Goal: Task Accomplishment & Management: Manage account settings

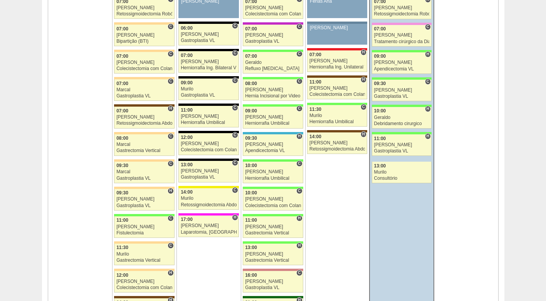
scroll to position [424, 0]
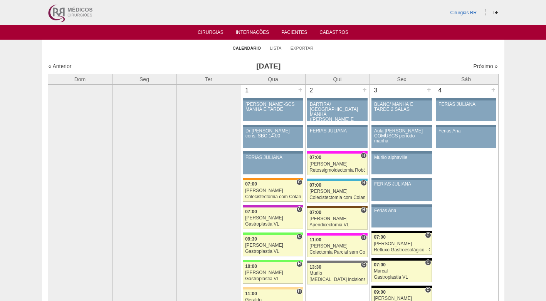
scroll to position [424, 0]
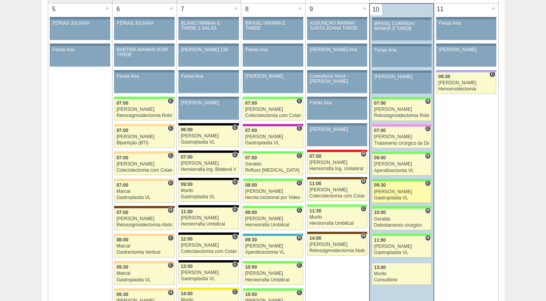
click at [398, 197] on div "Gastroplastia VL" at bounding box center [401, 198] width 55 height 5
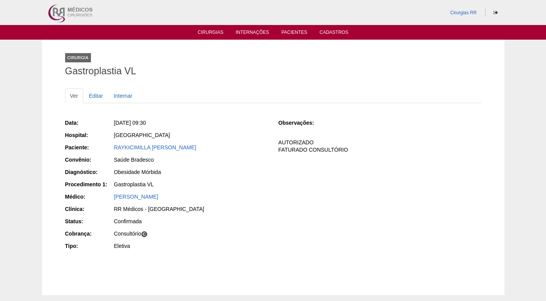
click at [202, 144] on div "RAYKICIMILLA [PERSON_NAME]" at bounding box center [191, 148] width 154 height 8
click at [197, 146] on link "RAYKICIMILLA [PERSON_NAME]" at bounding box center [155, 148] width 82 height 6
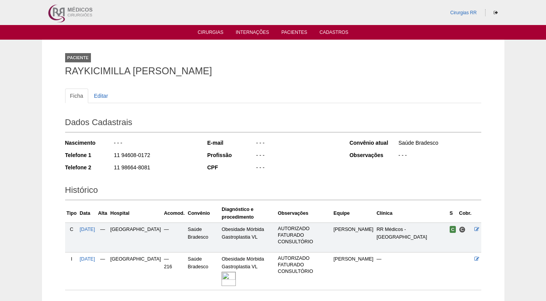
click at [160, 156] on div "11 94608-0172" at bounding box center [155, 156] width 84 height 10
drag, startPoint x: 139, startPoint y: 158, endPoint x: 112, endPoint y: 158, distance: 26.6
click at [112, 158] on div "Telefone 1 11 94608-0172" at bounding box center [131, 156] width 132 height 10
copy div "11 94608-0172"
drag, startPoint x: 155, startPoint y: 166, endPoint x: 98, endPoint y: 166, distance: 56.7
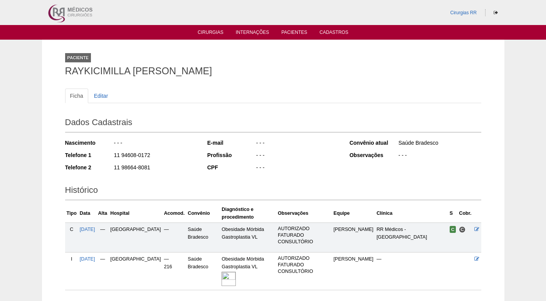
click at [98, 166] on div "Telefone 2 11 98664-8081" at bounding box center [131, 169] width 132 height 10
copy div "11 98664-8081"
click at [207, 87] on div "Ficha Editar Dados Cadastrais Nascimento - - - Telefone 1 11 94608-0172 Telefon…" at bounding box center [273, 186] width 416 height 210
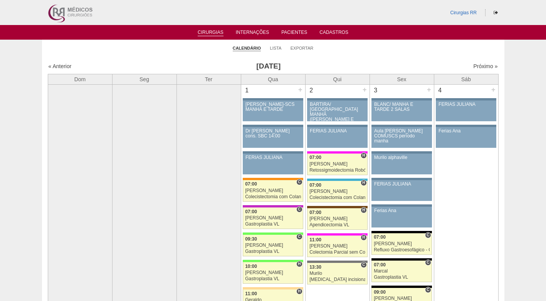
scroll to position [424, 0]
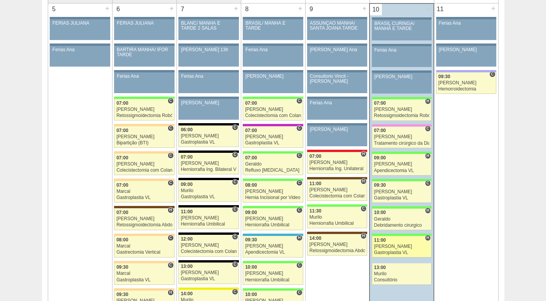
click at [395, 240] on div "11:00" at bounding box center [401, 240] width 55 height 5
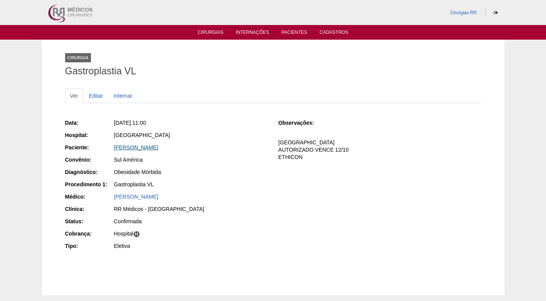
click at [158, 148] on link "GABRIELA MARIA BARREIRO" at bounding box center [136, 148] width 44 height 6
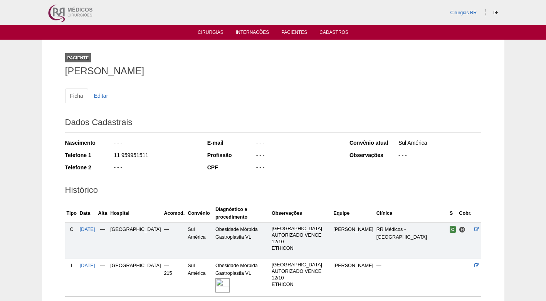
drag, startPoint x: 152, startPoint y: 155, endPoint x: 104, endPoint y: 155, distance: 48.2
click at [104, 155] on div "Telefone 1 11 959951511" at bounding box center [131, 156] width 132 height 10
copy div "11 959951511"
click at [218, 30] on link "Cirurgias" at bounding box center [211, 33] width 26 height 7
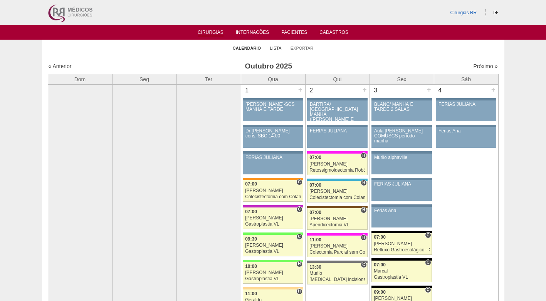
click at [276, 50] on link "Lista" at bounding box center [276, 48] width 12 height 6
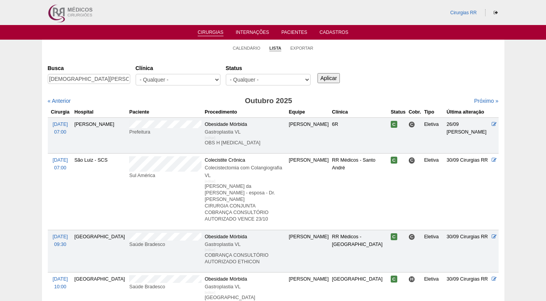
type input "[DEMOGRAPHIC_DATA][PERSON_NAME]"
click at [328, 75] on input "Aplicar" at bounding box center [329, 78] width 23 height 10
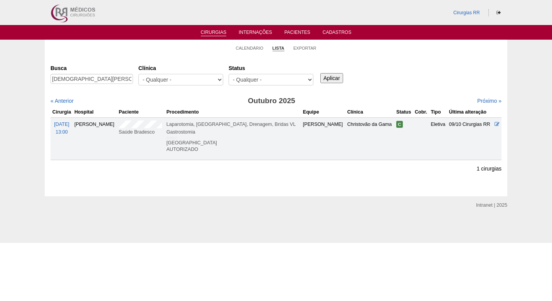
click at [427, 91] on div "Busca [PERSON_NAME] [GEOGRAPHIC_DATA] - Qualquer - 6R Alphaville Assunção Barti…" at bounding box center [275, 111] width 451 height 99
click at [257, 46] on link "Calendário" at bounding box center [250, 48] width 28 height 6
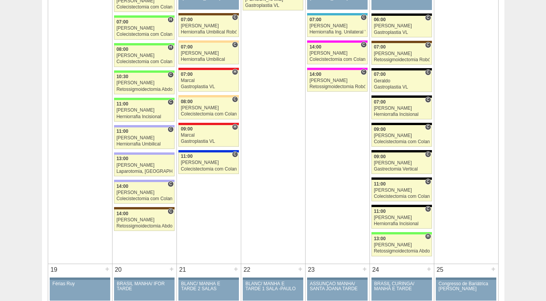
scroll to position [963, 0]
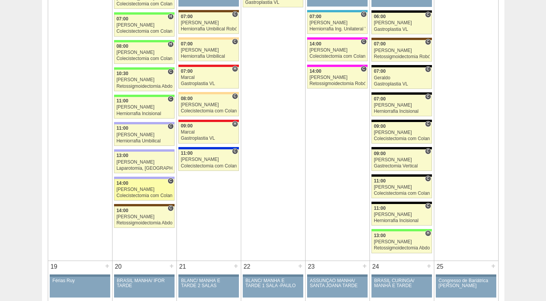
click at [133, 187] on div "[PERSON_NAME]" at bounding box center [144, 189] width 56 height 5
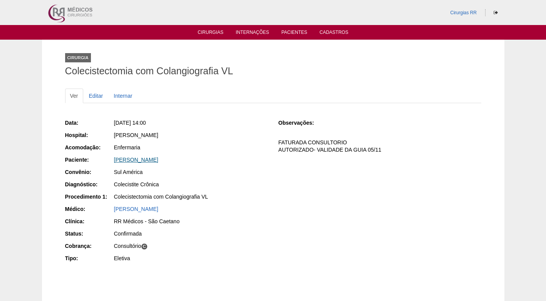
click at [145, 160] on link "[PERSON_NAME]" at bounding box center [136, 160] width 44 height 6
drag, startPoint x: 172, startPoint y: 159, endPoint x: 107, endPoint y: 159, distance: 64.7
click at [107, 159] on div "Paciente: João Carlos Thimoteo" at bounding box center [166, 161] width 203 height 10
copy div "Paciente: João Carlos Thimoteo"
click at [94, 94] on link "Editar" at bounding box center [96, 96] width 24 height 15
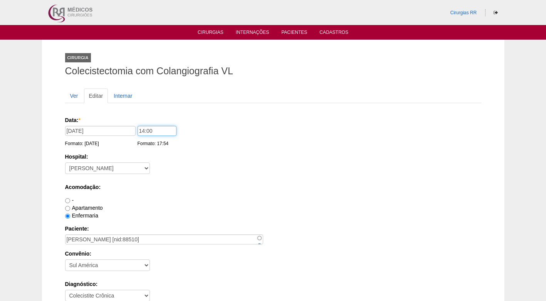
click at [142, 131] on input "14:00" at bounding box center [157, 131] width 39 height 10
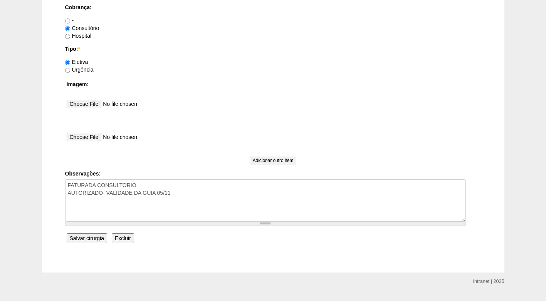
scroll to position [692, 0]
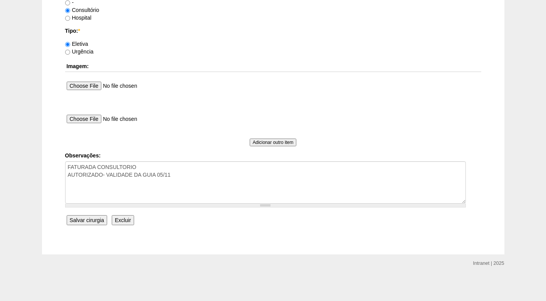
type input "13:00"
click at [93, 220] on input "Salvar cirurgia" at bounding box center [87, 220] width 40 height 10
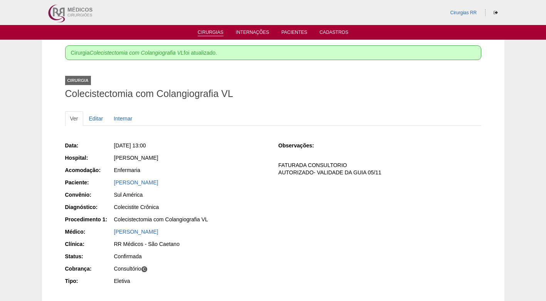
click at [213, 33] on link "Cirurgias" at bounding box center [211, 33] width 26 height 7
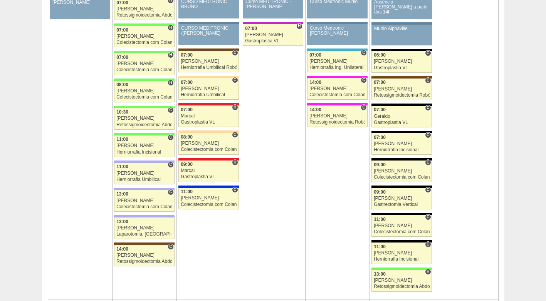
scroll to position [963, 0]
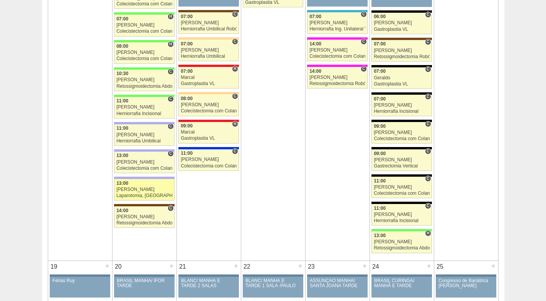
click at [142, 183] on div "13:00" at bounding box center [144, 183] width 56 height 5
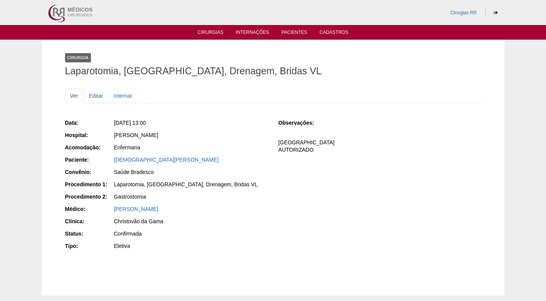
click at [231, 137] on div "[PERSON_NAME]" at bounding box center [191, 135] width 154 height 8
click at [173, 55] on div "Cirurgia Laparotomia, Biópsia, Drenagem, Bridas VL" at bounding box center [273, 62] width 416 height 35
drag, startPoint x: 212, startPoint y: 138, endPoint x: 168, endPoint y: 124, distance: 45.5
click at [210, 138] on div "[PERSON_NAME]" at bounding box center [191, 135] width 154 height 8
click at [234, 155] on div "Data: Seg, 13/10/2025 - 13:00 Hospital: Christóvão da Gama Acomodação: Enfermar…" at bounding box center [166, 185] width 203 height 138
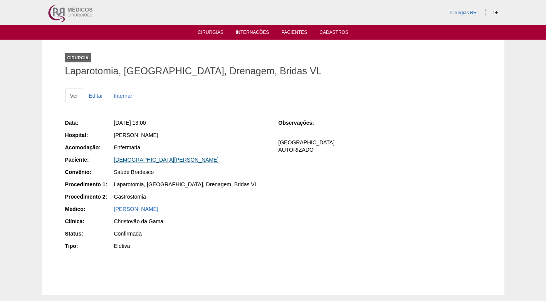
click at [120, 161] on link "[DEMOGRAPHIC_DATA][PERSON_NAME]" at bounding box center [166, 160] width 105 height 6
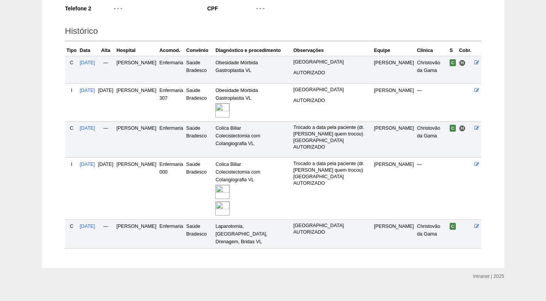
scroll to position [175, 0]
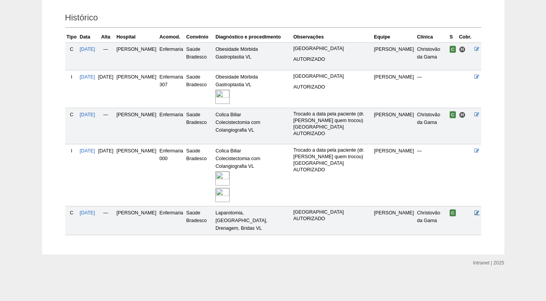
click at [476, 215] on icon at bounding box center [476, 212] width 5 height 5
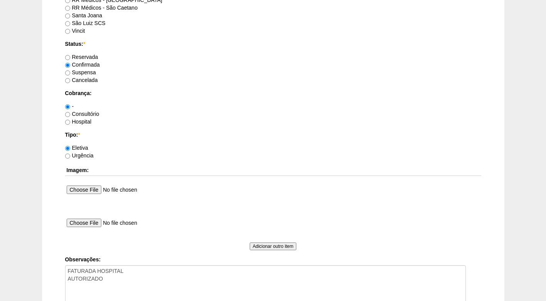
scroll to position [653, 0]
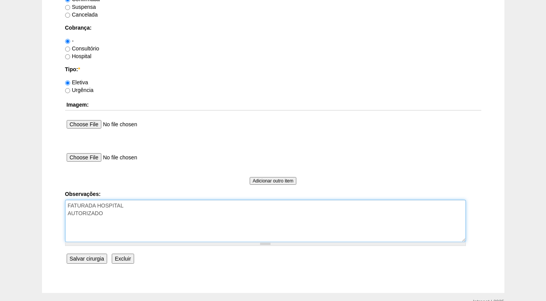
click at [114, 214] on textarea "FATURADA HOSPITAL AUTORIZADO" at bounding box center [265, 221] width 401 height 42
click at [143, 222] on textarea "FATURADA HOSPITAL AUTORIZADO" at bounding box center [265, 221] width 401 height 42
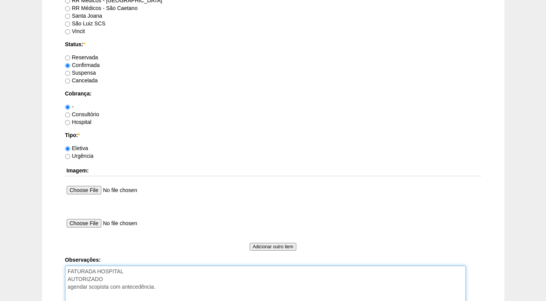
scroll to position [576, 0]
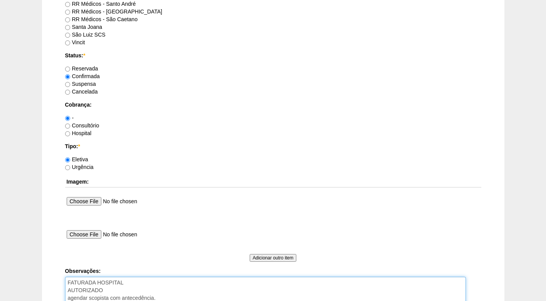
type textarea "FATURADA HOSPITAL AUTORIZADO agendar scopista com antecedência."
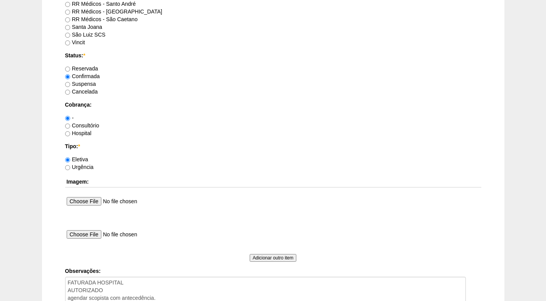
click at [91, 133] on label "Hospital" at bounding box center [78, 133] width 27 height 6
click at [70, 133] on input "Hospital" at bounding box center [67, 133] width 5 height 5
radio input "true"
click at [85, 82] on label "Suspensa" at bounding box center [80, 84] width 31 height 6
click at [70, 82] on input "Suspensa" at bounding box center [67, 84] width 5 height 5
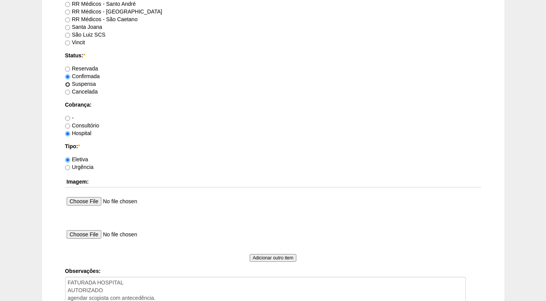
radio input "true"
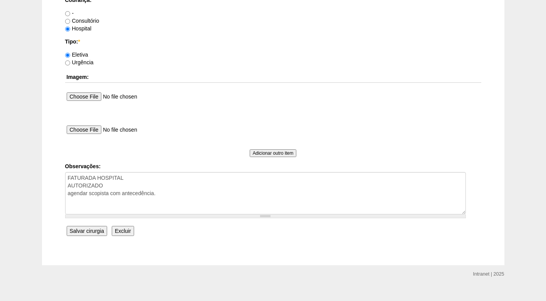
scroll to position [692, 0]
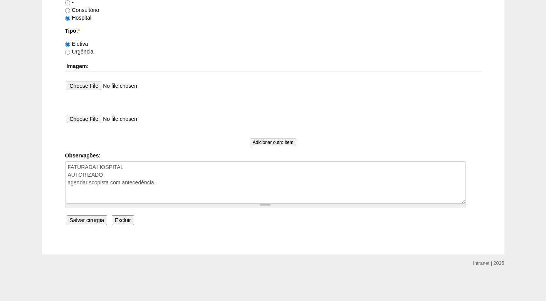
click at [93, 221] on input "Salvar cirurgia" at bounding box center [87, 220] width 40 height 10
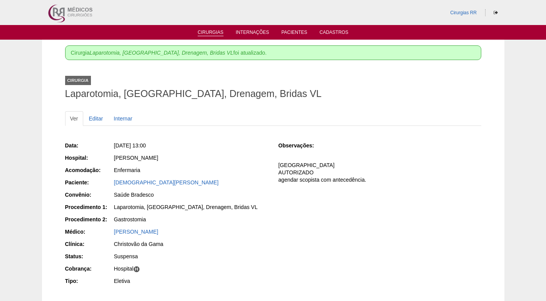
click at [215, 32] on link "Cirurgias" at bounding box center [211, 33] width 26 height 7
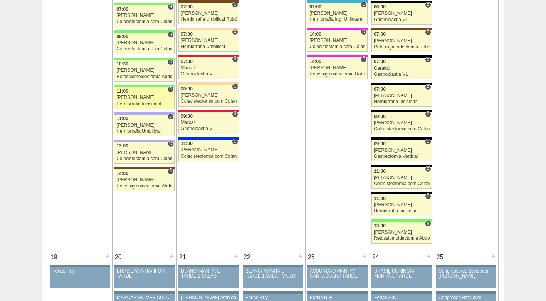
scroll to position [1002, 0]
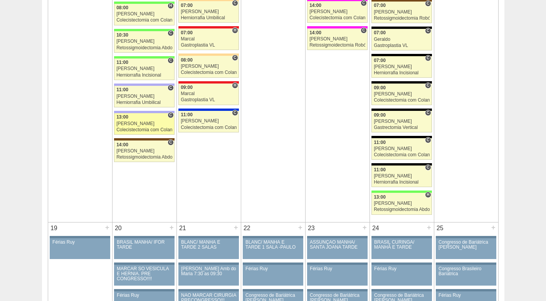
click at [145, 121] on div "[PERSON_NAME]" at bounding box center [144, 123] width 56 height 5
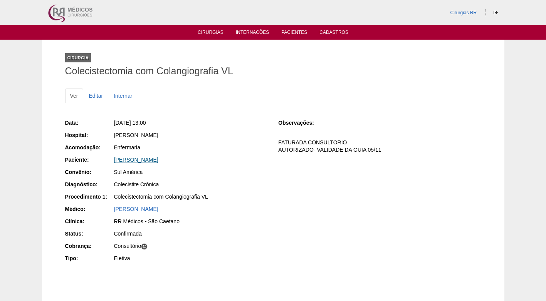
click at [151, 158] on link "João Carlos Thimoteo" at bounding box center [136, 160] width 44 height 6
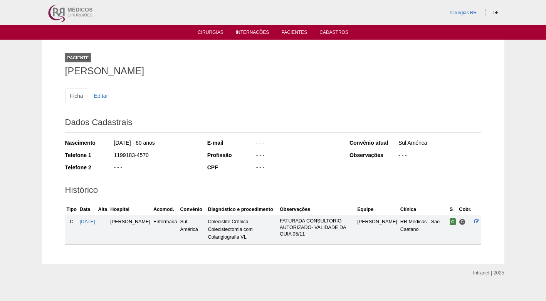
drag, startPoint x: 151, startPoint y: 158, endPoint x: 104, endPoint y: 156, distance: 47.4
click at [104, 156] on div "Telefone 1 1199183-4570" at bounding box center [131, 156] width 132 height 10
copy div "1199183-4570"
click at [210, 32] on link "Cirurgias" at bounding box center [211, 33] width 26 height 7
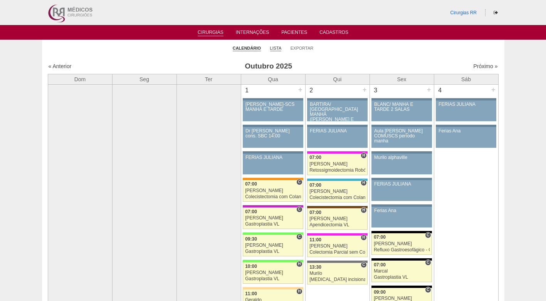
click at [276, 48] on link "Lista" at bounding box center [276, 48] width 12 height 6
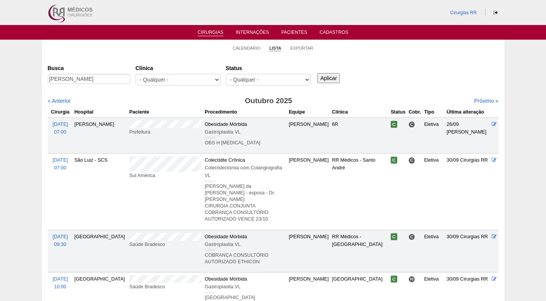
type input "[PERSON_NAME]"
click at [340, 79] on input "Aplicar" at bounding box center [329, 78] width 23 height 10
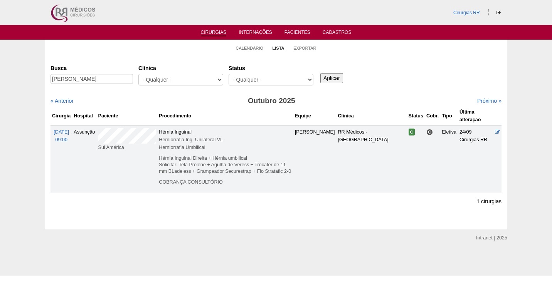
click at [266, 97] on div "Busca Geraldo Dezidério Clínica - Qualquer - 6R Alphaville Assunção Bartira Bra…" at bounding box center [275, 127] width 451 height 131
click at [249, 50] on link "Calendário" at bounding box center [250, 48] width 28 height 6
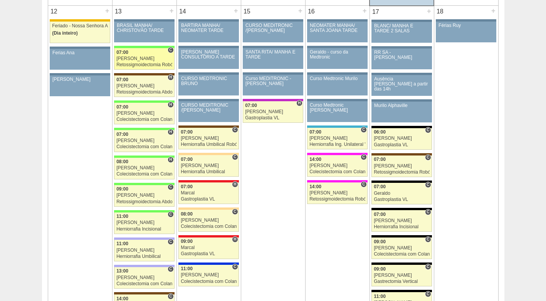
scroll to position [886, 0]
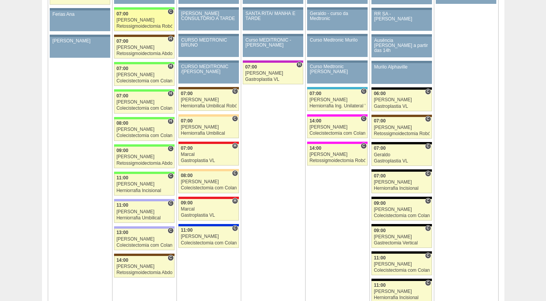
click at [132, 21] on div "[PERSON_NAME]" at bounding box center [144, 20] width 56 height 5
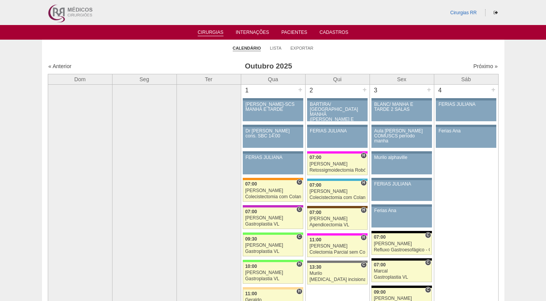
scroll to position [886, 0]
